Goal: Navigation & Orientation: Find specific page/section

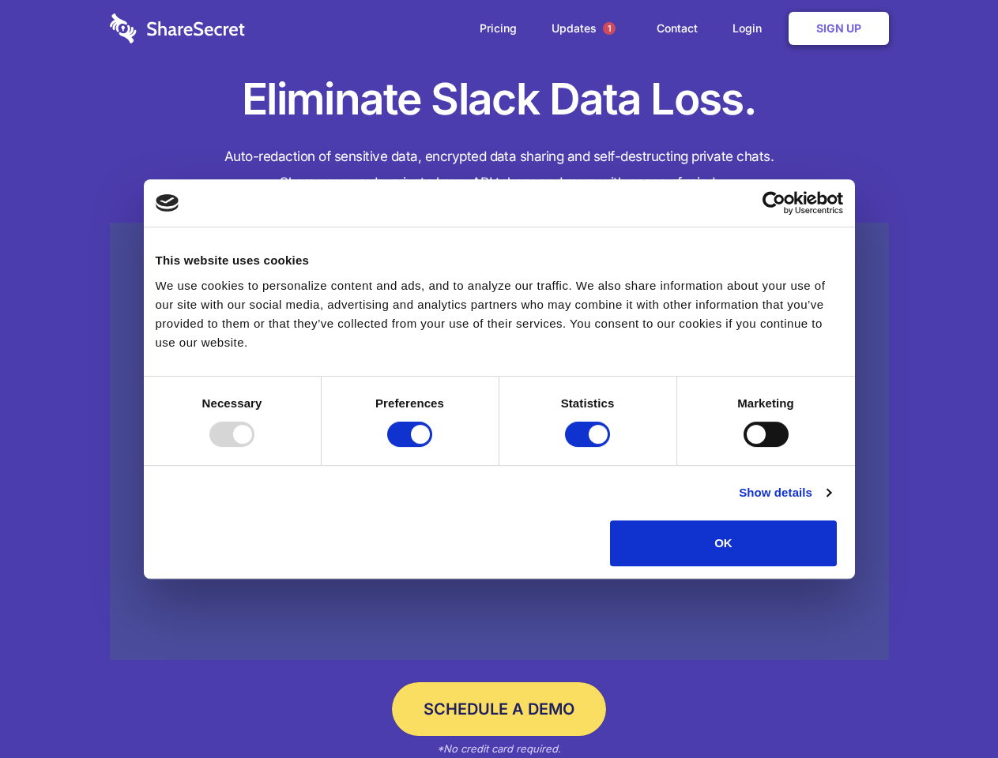
click at [254, 447] on div at bounding box center [231, 434] width 45 height 25
click at [432, 447] on input "Preferences" at bounding box center [409, 434] width 45 height 25
checkbox input "false"
click at [589, 447] on input "Statistics" at bounding box center [587, 434] width 45 height 25
checkbox input "false"
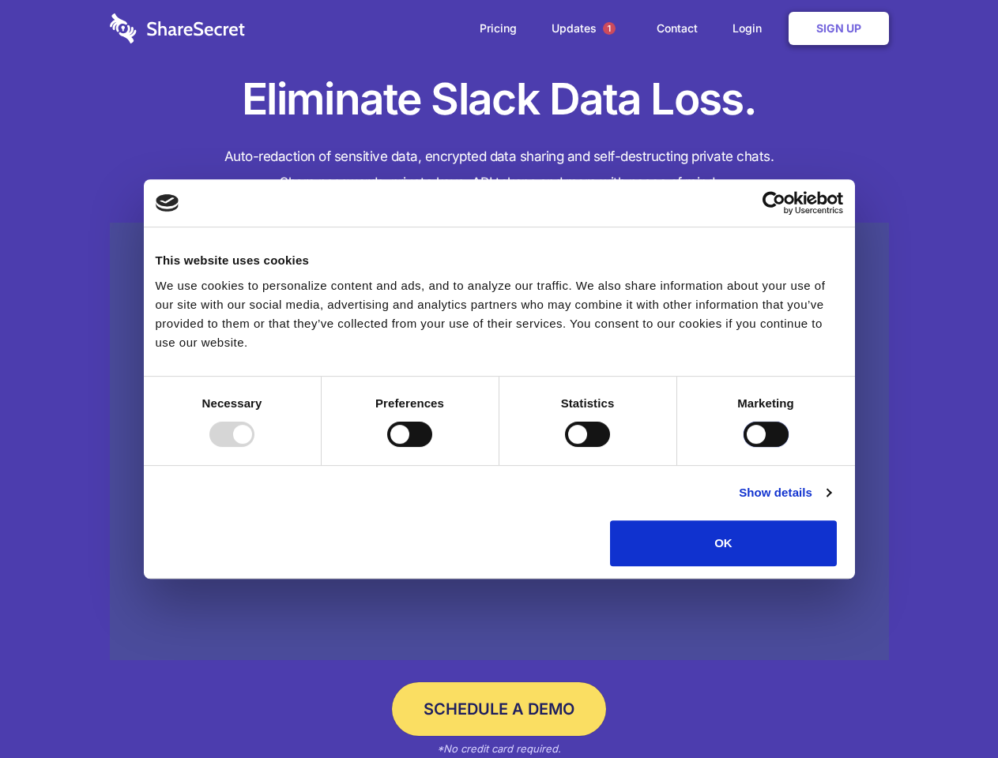
click at [743, 447] on input "Marketing" at bounding box center [765, 434] width 45 height 25
checkbox input "true"
click at [830, 502] on link "Show details" at bounding box center [785, 492] width 92 height 19
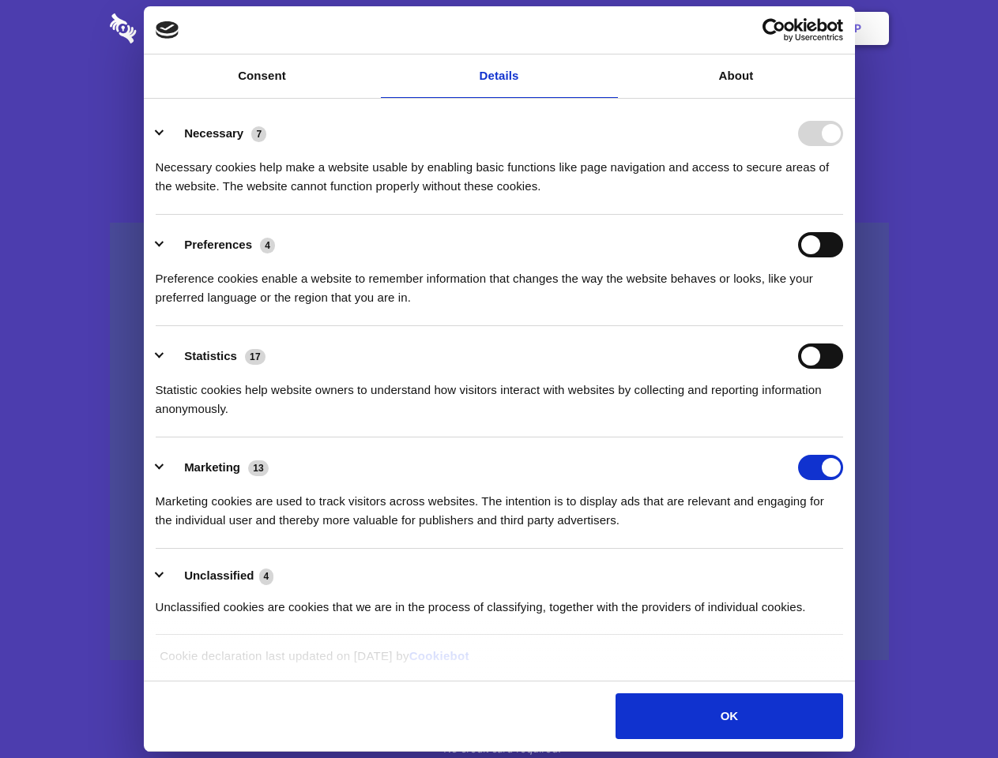
click at [843, 196] on div "Necessary cookies help make a website usable by enabling basic functions like p…" at bounding box center [499, 171] width 687 height 50
click at [608, 28] on span "1" at bounding box center [609, 28] width 13 height 13
